Goal: Book appointment/travel/reservation

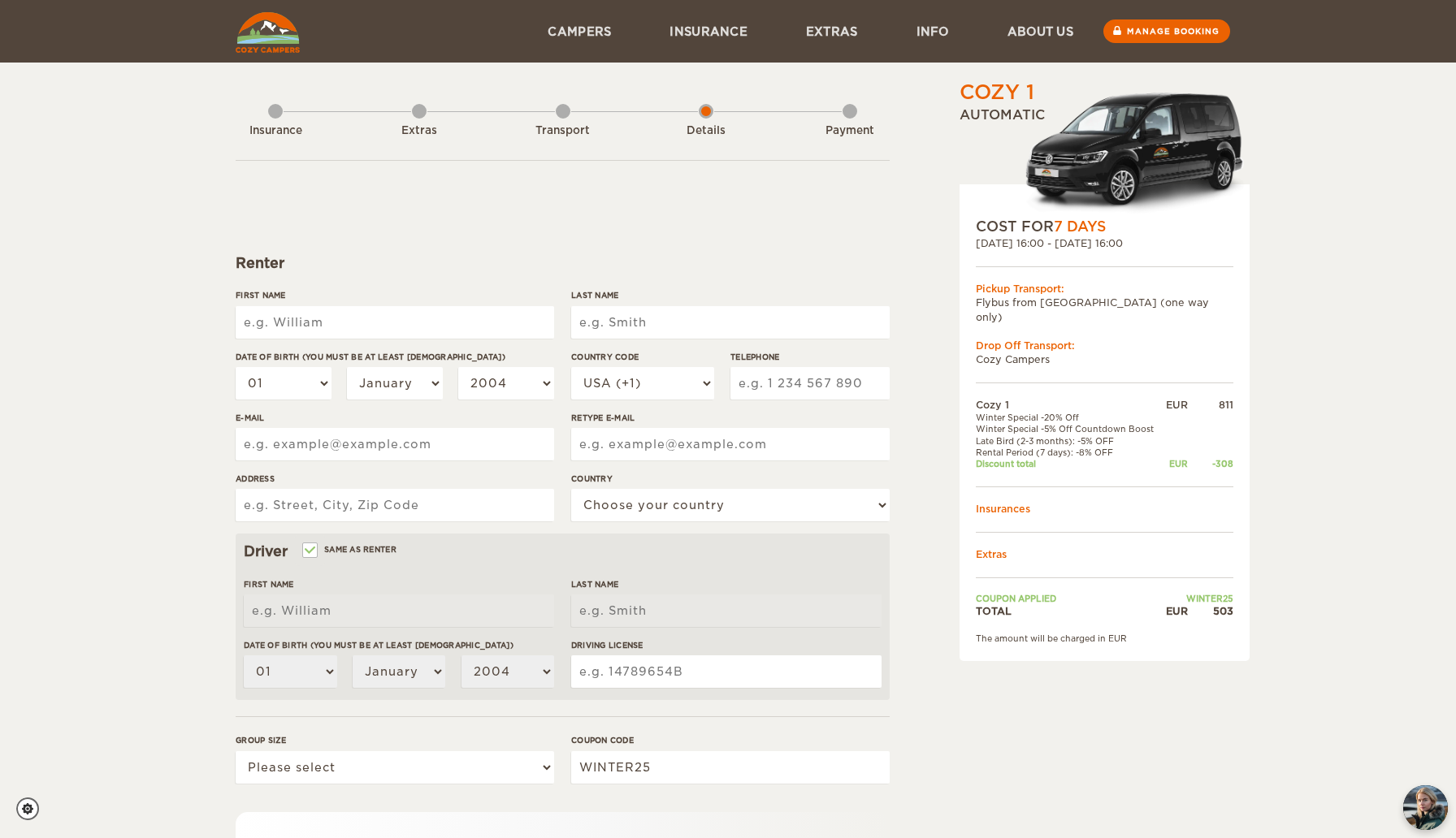
click at [499, 334] on input "First Name" at bounding box center [395, 322] width 319 height 33
type input "[PERSON_NAME]"
type input "RMIDI"
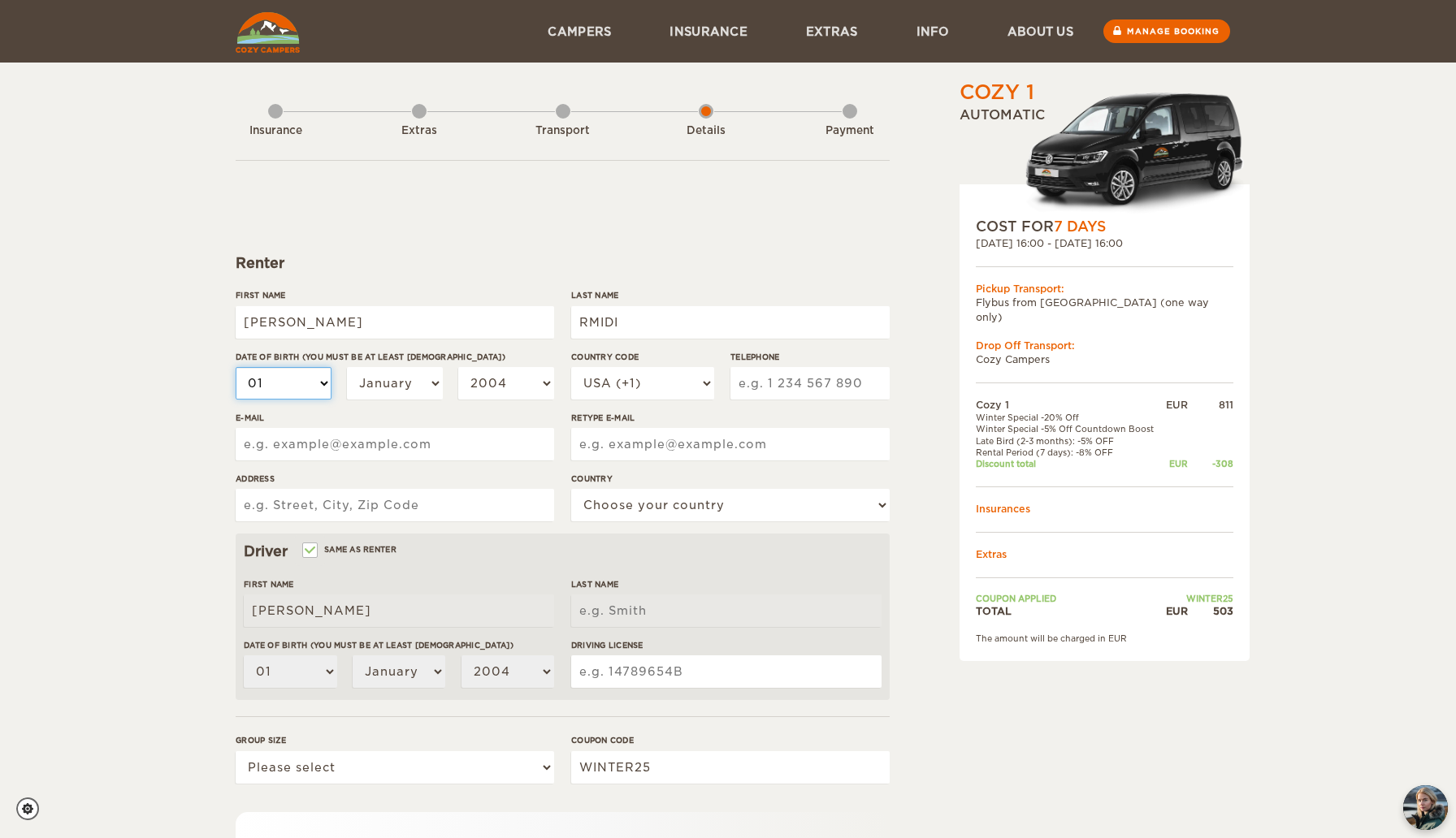
click at [277, 387] on select "01 02 03 04 05 06 07 08 09 10 11 12 13 14 15 16 17 18 19 20 21 22 23 24 25 26 2…" at bounding box center [283, 383] width 96 height 33
select select "14"
click at [236, 367] on select "01 02 03 04 05 06 07 08 09 10 11 12 13 14 15 16 17 18 19 20 21 22 23 24 25 26 2…" at bounding box center [283, 383] width 96 height 33
select select "14"
click at [376, 394] on select "January February March April May June July August September October November De…" at bounding box center [395, 383] width 96 height 33
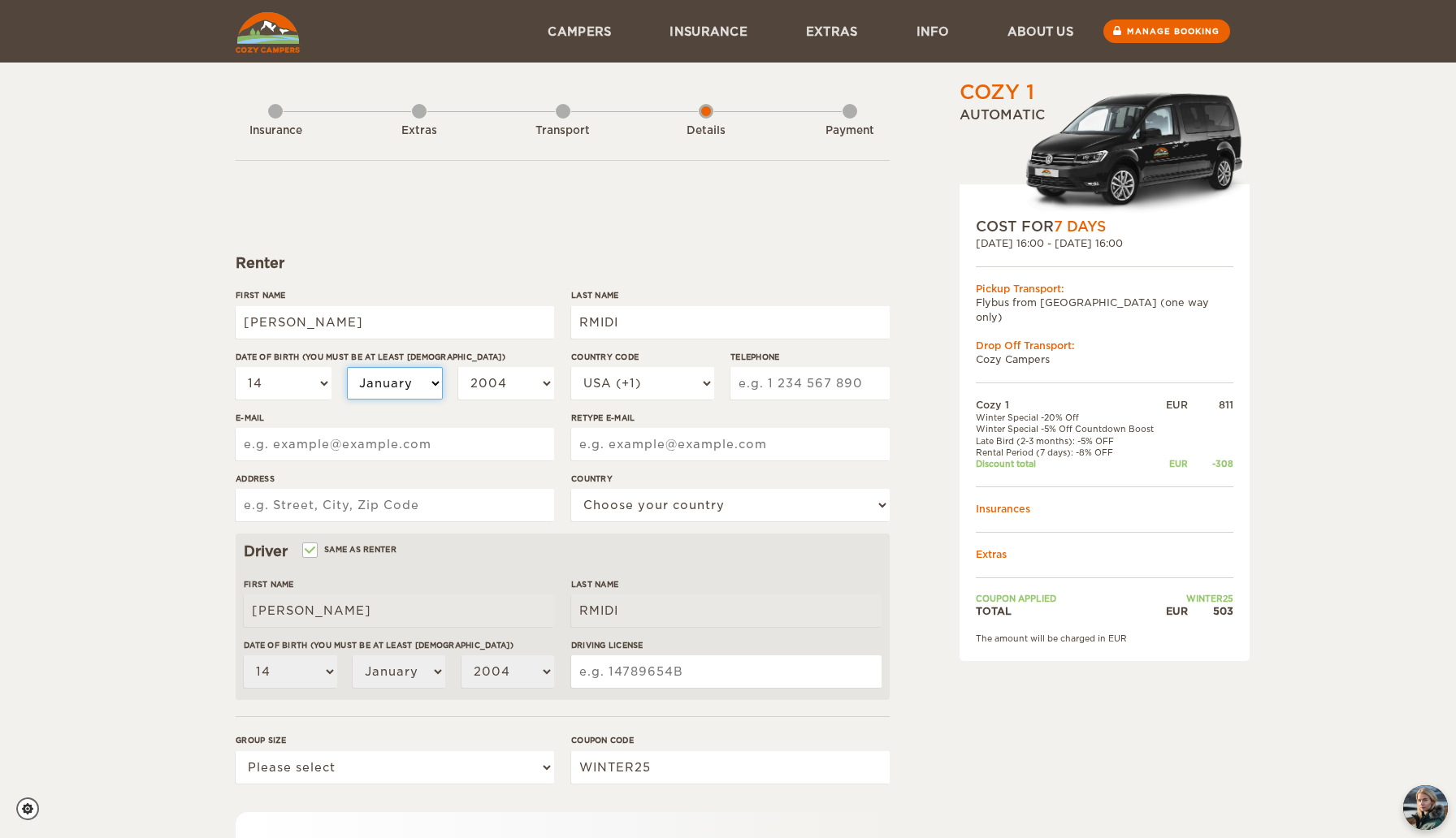
select select "12"
click at [347, 367] on select "January February March April May June July August September October November De…" at bounding box center [395, 383] width 96 height 33
select select "12"
click at [510, 383] on select "2004 2003 2002 2001 2000 1999 1998 1997 1996 1995 1994 1993 1992 1991 1990 1989…" at bounding box center [506, 383] width 96 height 33
select select "1994"
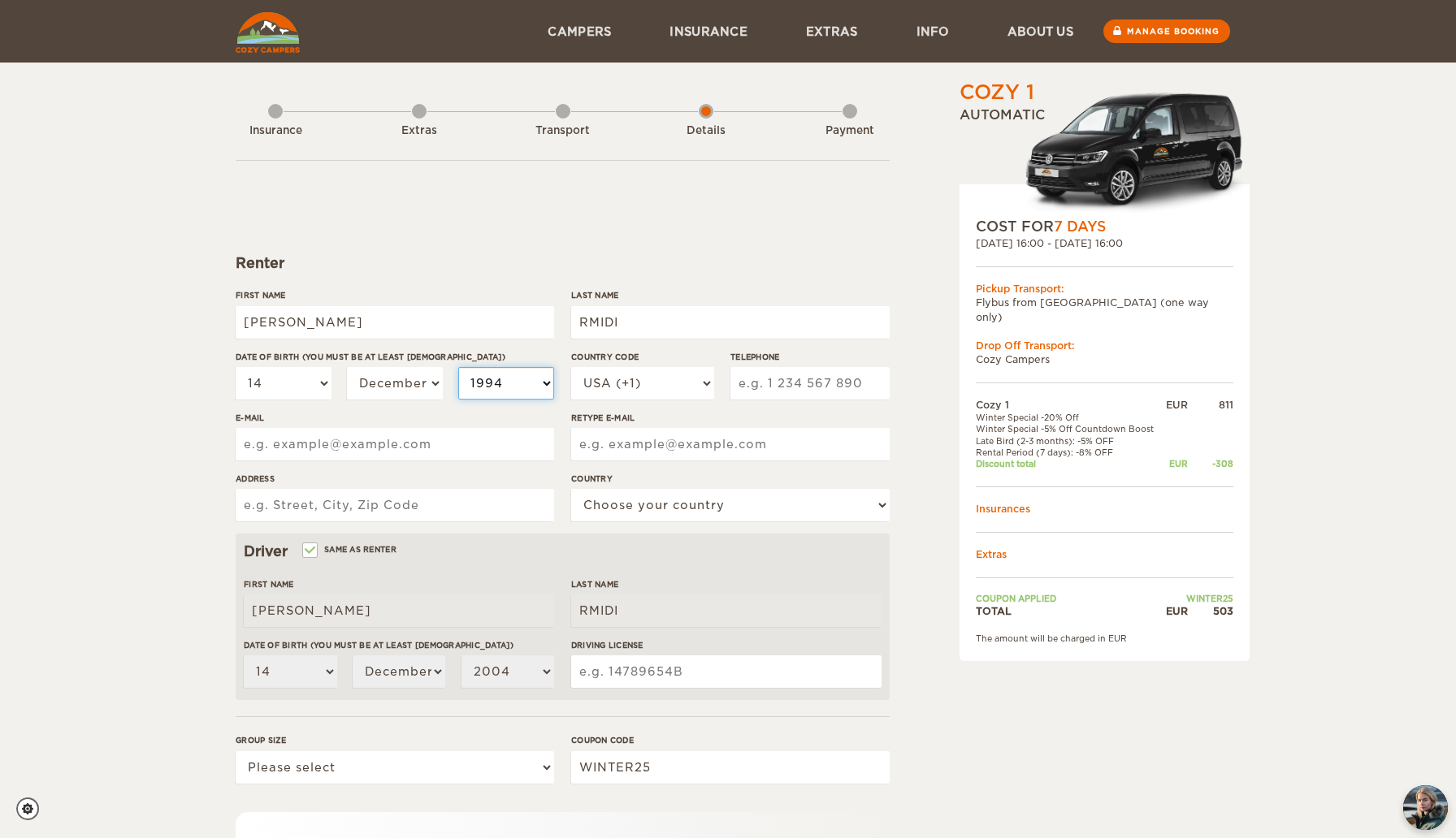
click at [459, 367] on select "2004 2003 2002 2001 2000 1999 1998 1997 1996 1995 1994 1993 1992 1991 1990 1989…" at bounding box center [506, 383] width 96 height 33
select select "1994"
click at [639, 391] on select "USA (+1) [GEOGRAPHIC_DATA] (+44) [GEOGRAPHIC_DATA] (+49) [GEOGRAPHIC_DATA] (+21…" at bounding box center [642, 383] width 143 height 33
select select "33"
click at [571, 367] on select "USA (+1) [GEOGRAPHIC_DATA] (+44) [GEOGRAPHIC_DATA] (+49) [GEOGRAPHIC_DATA] (+21…" at bounding box center [642, 383] width 143 height 33
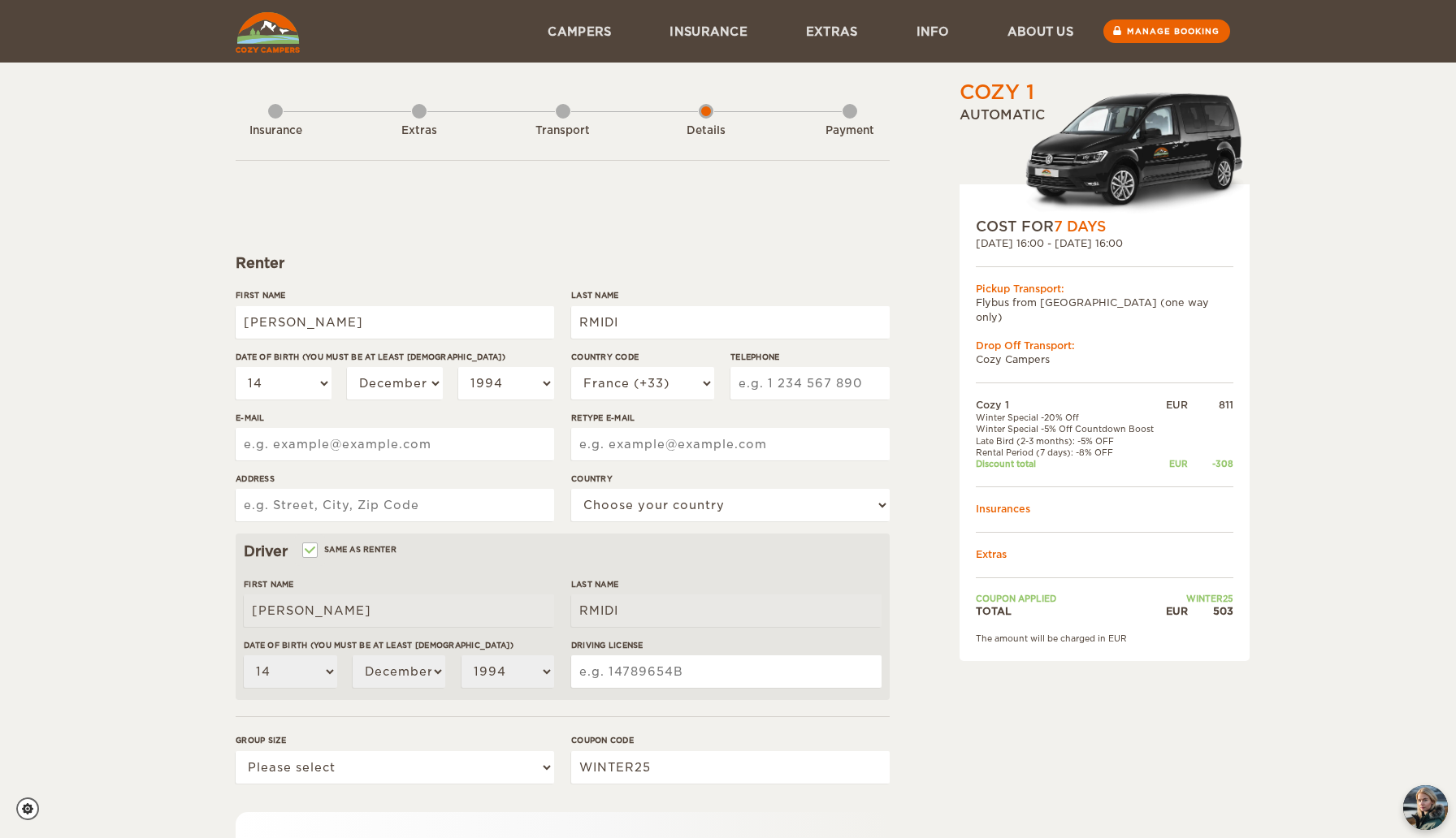
click at [767, 385] on input "Telephone" at bounding box center [810, 383] width 159 height 33
type input "667121715"
click at [502, 444] on input "E-mail" at bounding box center [395, 444] width 319 height 33
type input "[PERSON_NAME][EMAIL_ADDRESS][DOMAIN_NAME]"
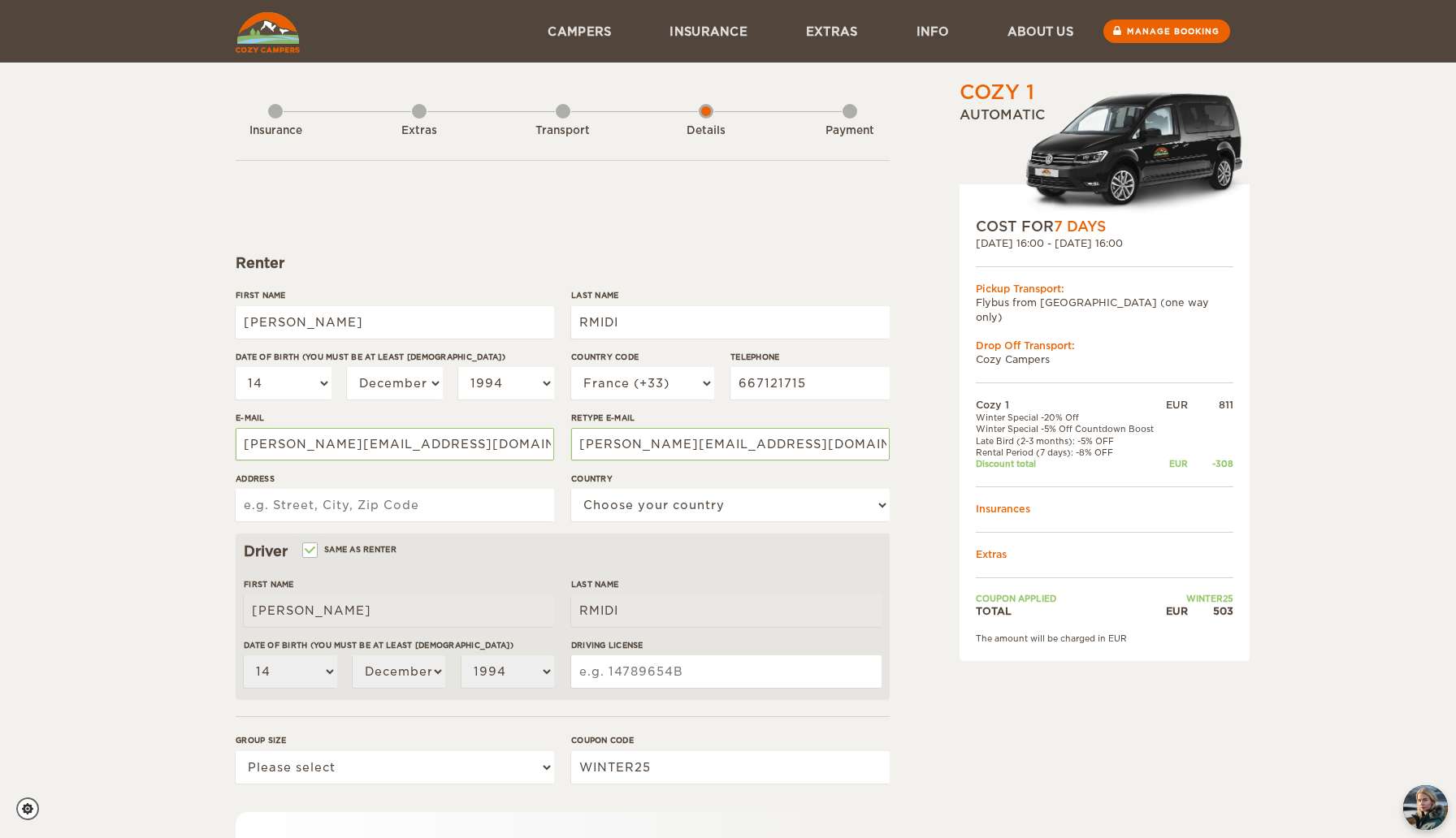
click at [140, 478] on div "Cozy 1 Expand Collapse Total 503 EUR Automatic COST FOR 7 Days [DATE] 16:00 - […" at bounding box center [728, 528] width 1456 height 1056
click at [271, 510] on input "Address" at bounding box center [395, 504] width 319 height 33
type input "[STREET_ADDRESS]"
click at [612, 505] on select "Choose your country [GEOGRAPHIC_DATA] [GEOGRAPHIC_DATA] [GEOGRAPHIC_DATA] [GEOG…" at bounding box center [730, 504] width 319 height 33
select select "71"
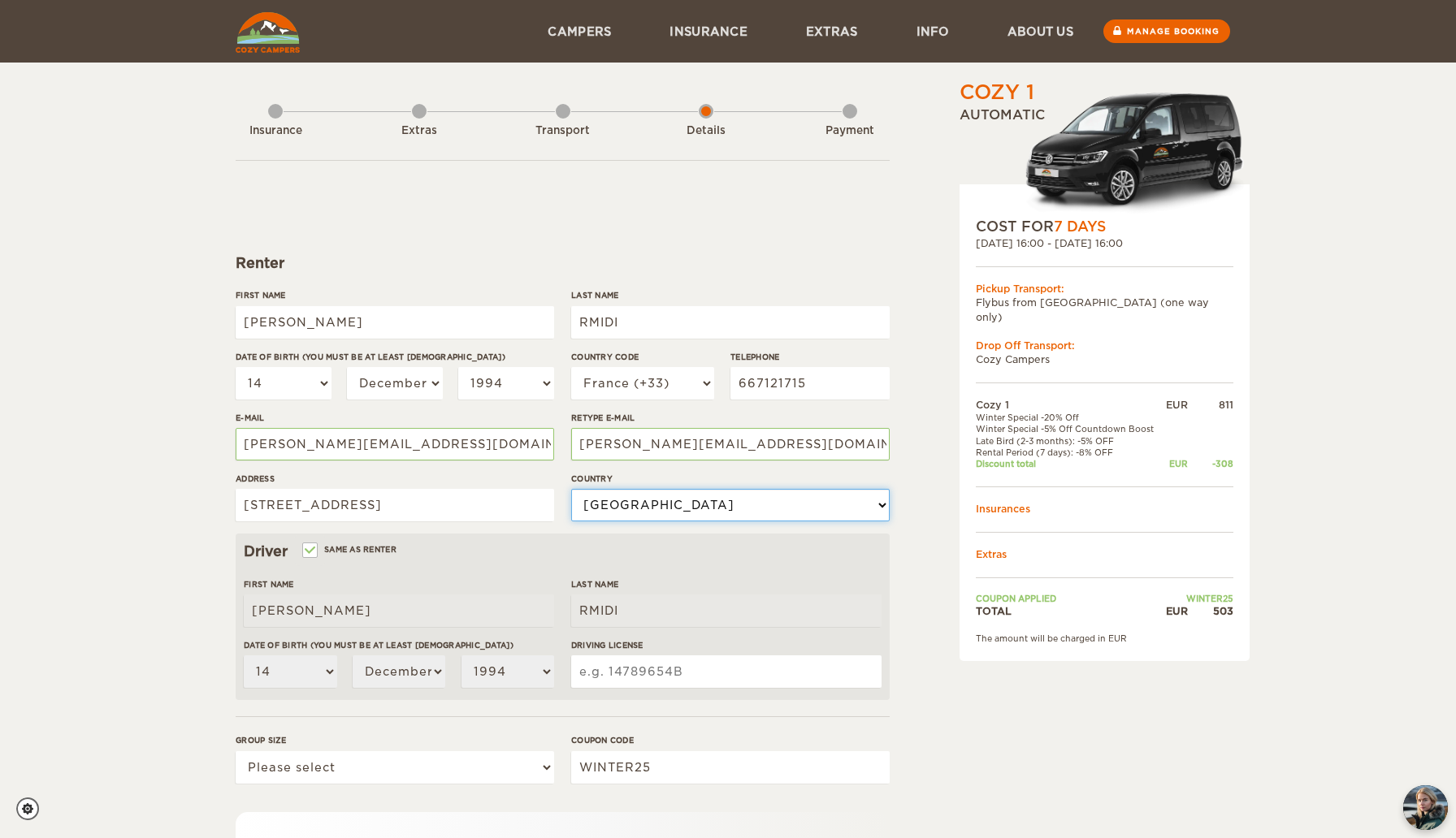
click at [571, 489] on select "Choose your country [GEOGRAPHIC_DATA] [GEOGRAPHIC_DATA] [GEOGRAPHIC_DATA] [GEOG…" at bounding box center [730, 504] width 319 height 33
click at [127, 513] on div "Cozy 1 Expand Collapse Total 503 EUR Automatic COST FOR 7 Days [DATE] 16:00 - […" at bounding box center [728, 528] width 1456 height 1056
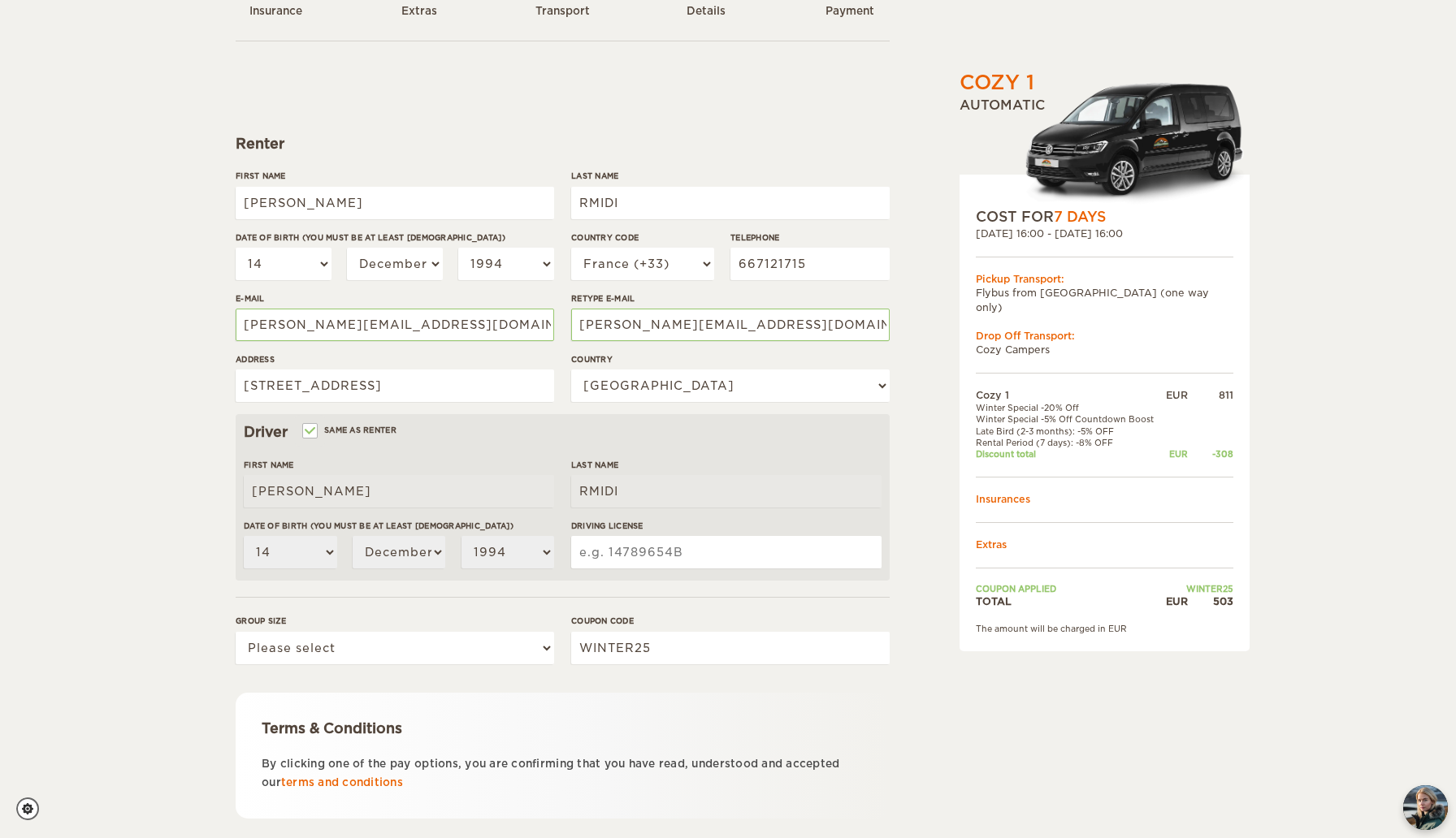
scroll to position [121, 0]
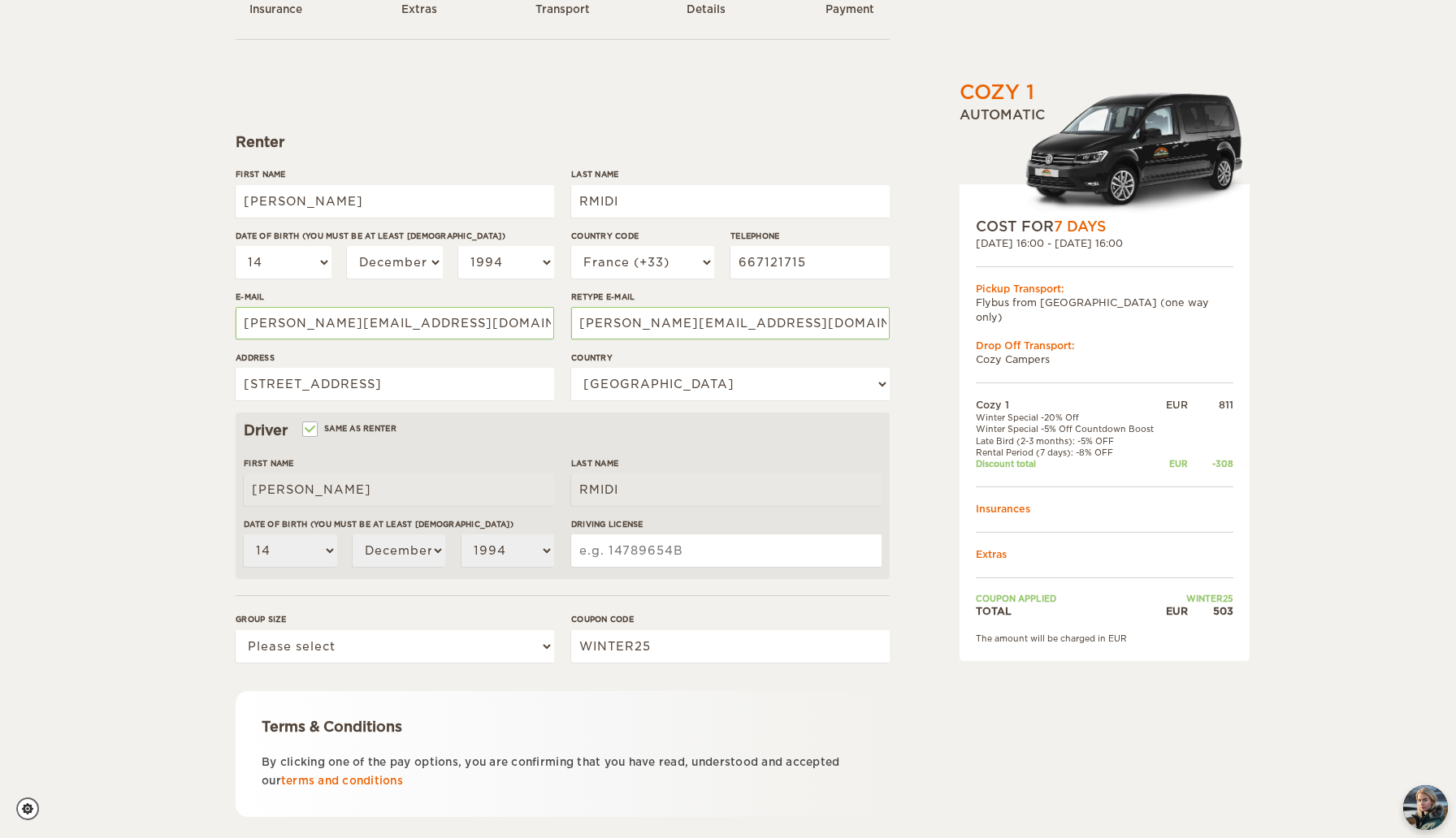
click at [645, 553] on input "Driving License" at bounding box center [726, 551] width 310 height 33
